Goal: Task Accomplishment & Management: Manage account settings

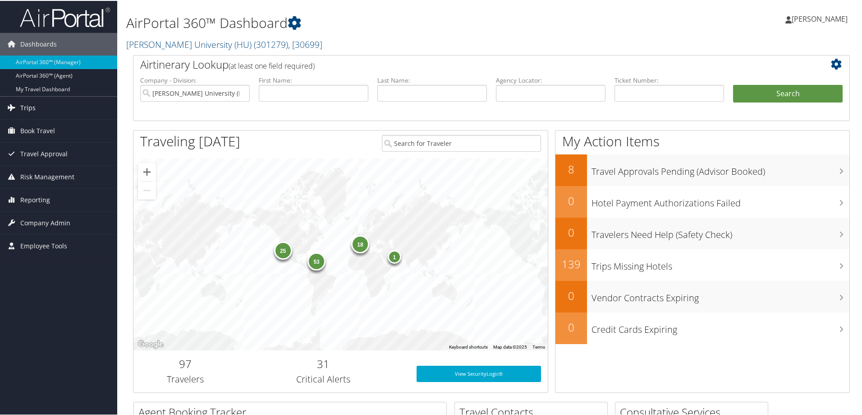
click at [36, 107] on link "Trips" at bounding box center [58, 107] width 117 height 23
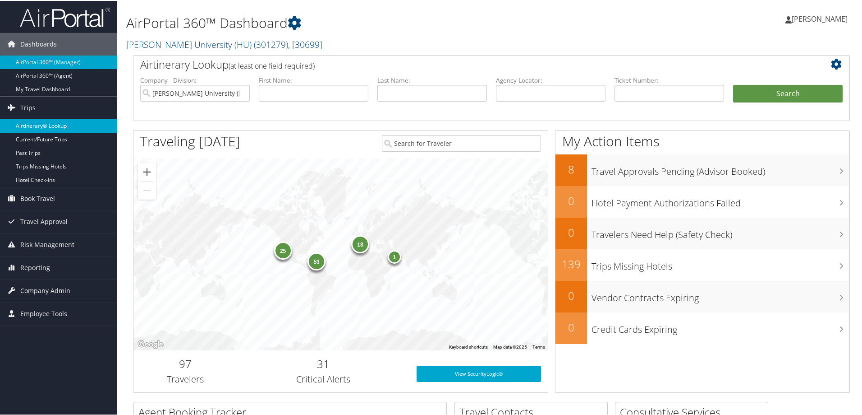
click at [32, 120] on link "Airtinerary® Lookup" at bounding box center [58, 125] width 117 height 14
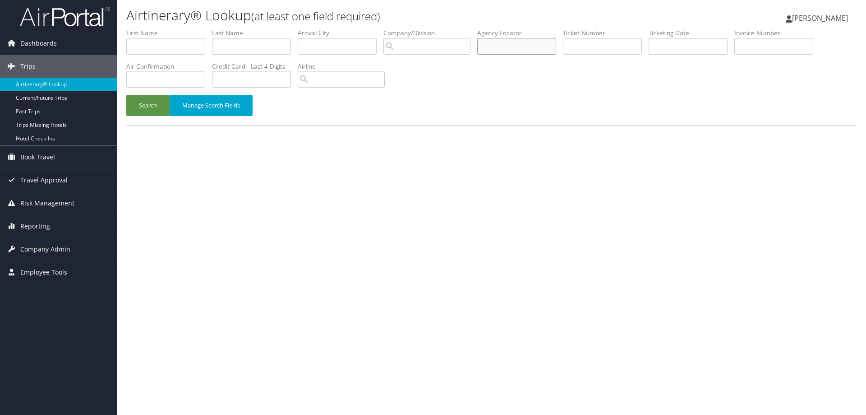
click at [505, 46] on input "text" at bounding box center [516, 46] width 79 height 17
paste input "DPHLT9"
type input "DPHLT9"
click at [167, 106] on button "Search" at bounding box center [147, 105] width 43 height 21
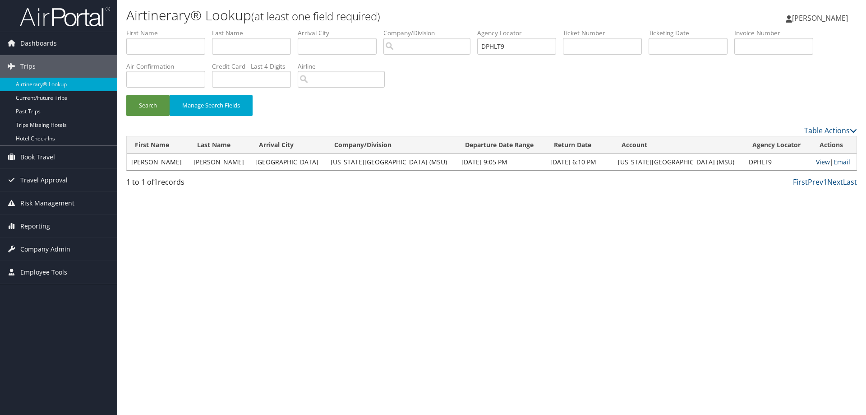
click at [816, 163] on link "View" at bounding box center [823, 161] width 14 height 9
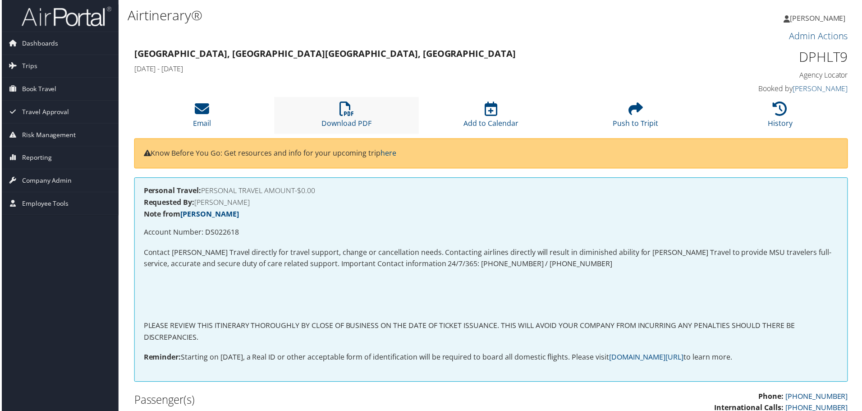
click at [355, 108] on li "Download PDF" at bounding box center [346, 115] width 145 height 37
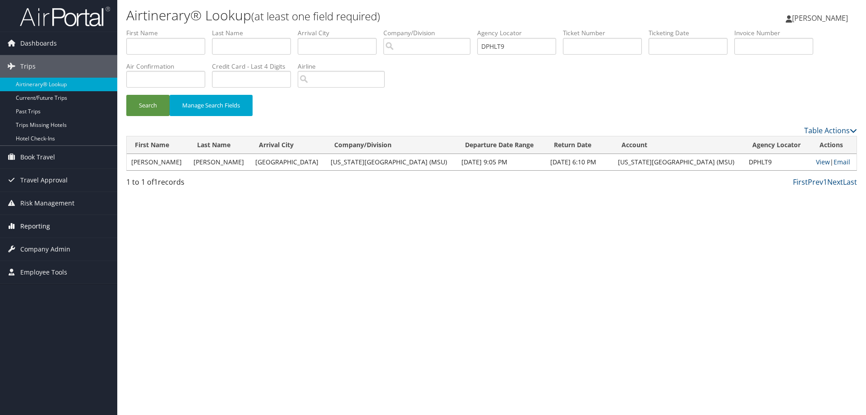
click at [36, 227] on span "Reporting" at bounding box center [35, 226] width 30 height 23
click at [32, 257] on link "Savings Tracker" at bounding box center [58, 258] width 117 height 14
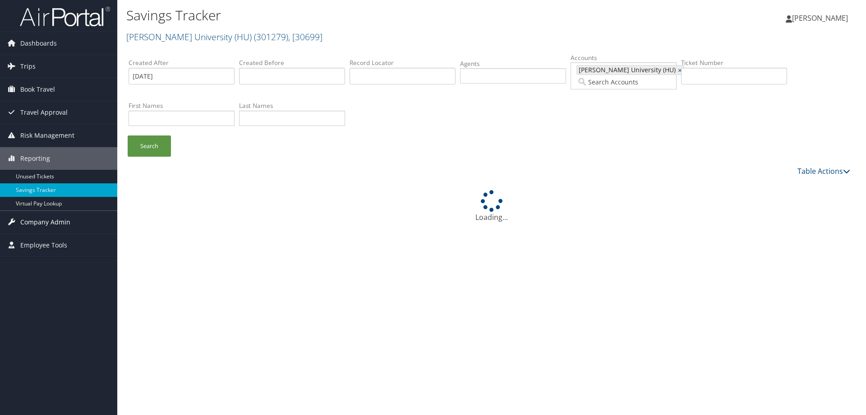
click at [27, 220] on span "Company Admin" at bounding box center [45, 222] width 50 height 23
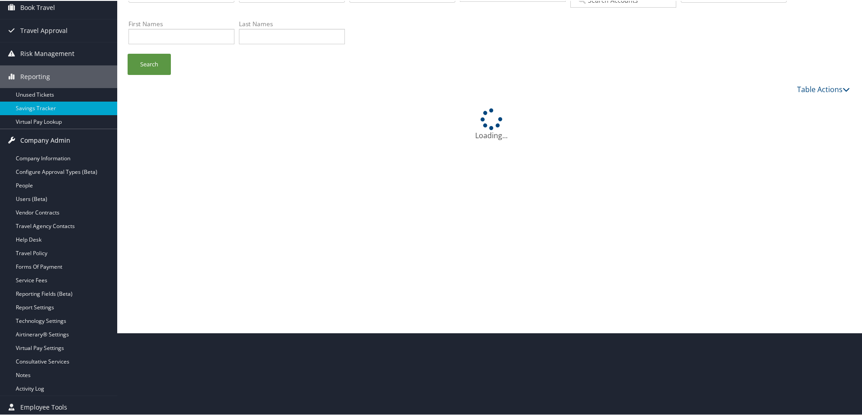
scroll to position [86, 0]
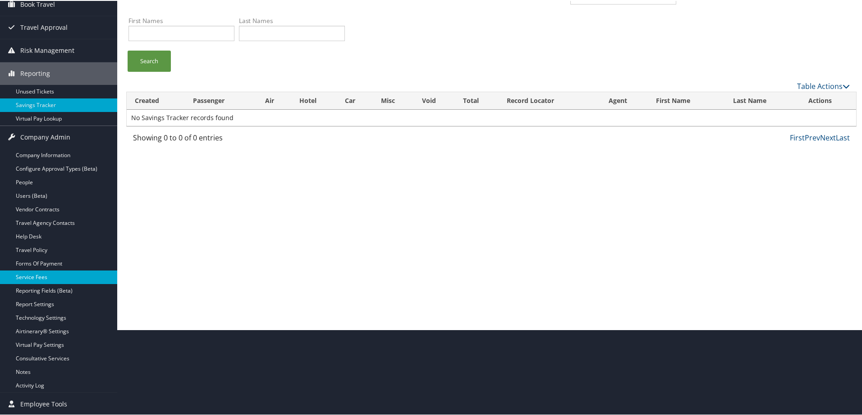
click at [25, 271] on link "Service Fees" at bounding box center [58, 276] width 117 height 14
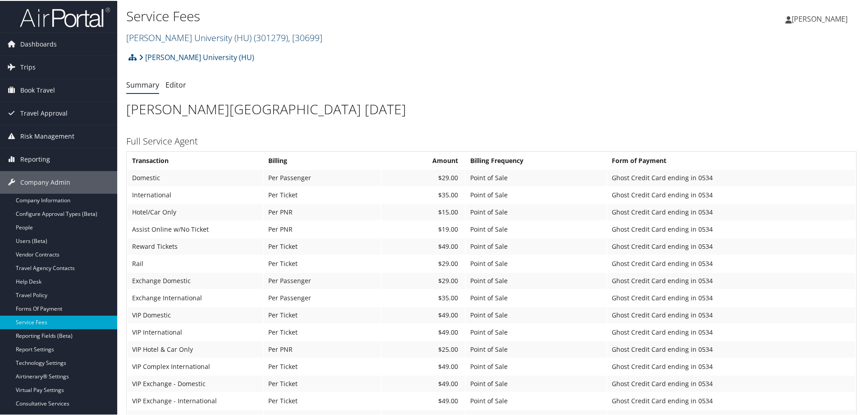
click at [254, 35] on span "( 301279 )" at bounding box center [271, 37] width 34 height 12
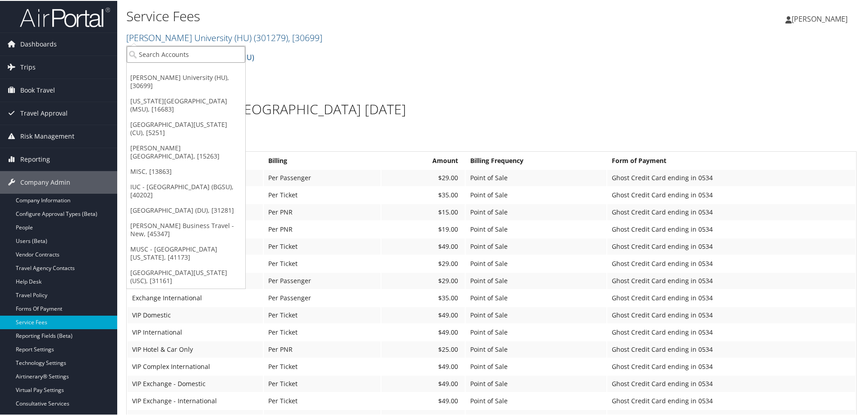
click at [148, 57] on input "search" at bounding box center [186, 53] width 119 height 17
type input "colgate"
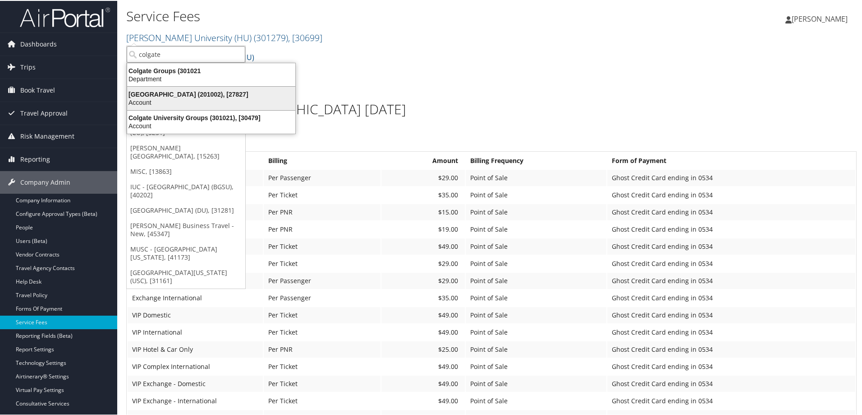
click at [154, 92] on div "[GEOGRAPHIC_DATA] (201002), [27827]" at bounding box center [211, 93] width 179 height 8
